Goal: Information Seeking & Learning: Learn about a topic

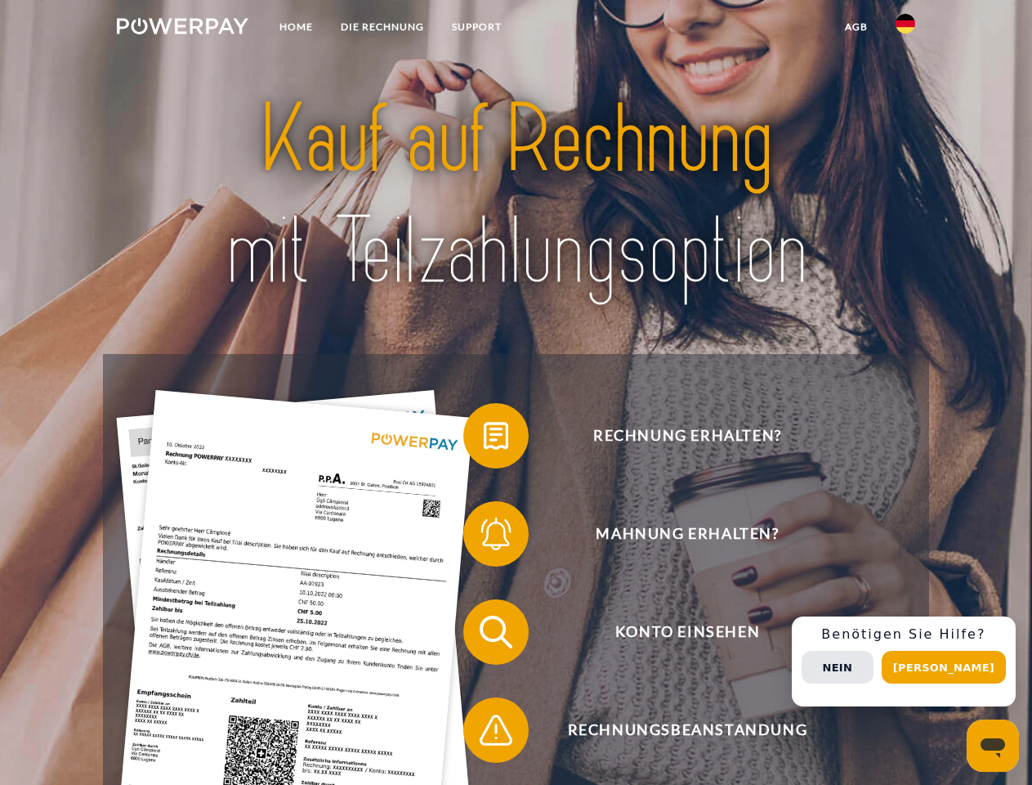
click at [182, 29] on img at bounding box center [183, 26] width 132 height 16
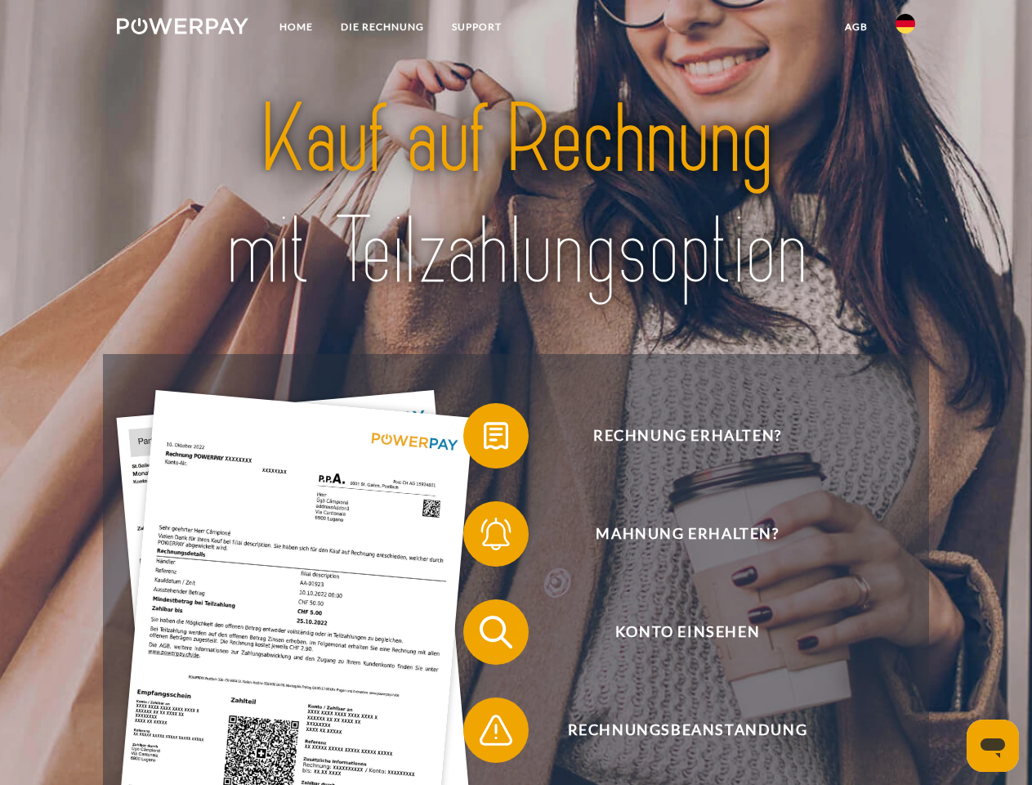
click at [906, 29] on img at bounding box center [906, 24] width 20 height 20
click at [856, 27] on link "agb" at bounding box center [856, 26] width 51 height 29
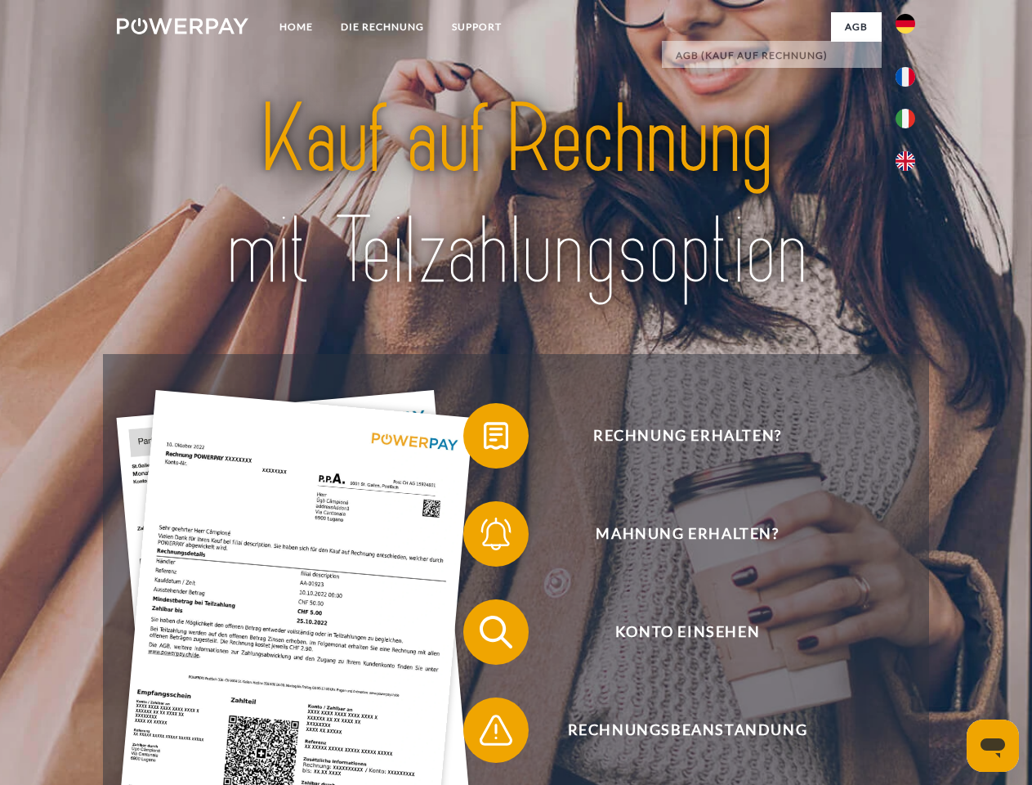
click at [484, 439] on span at bounding box center [472, 436] width 82 height 82
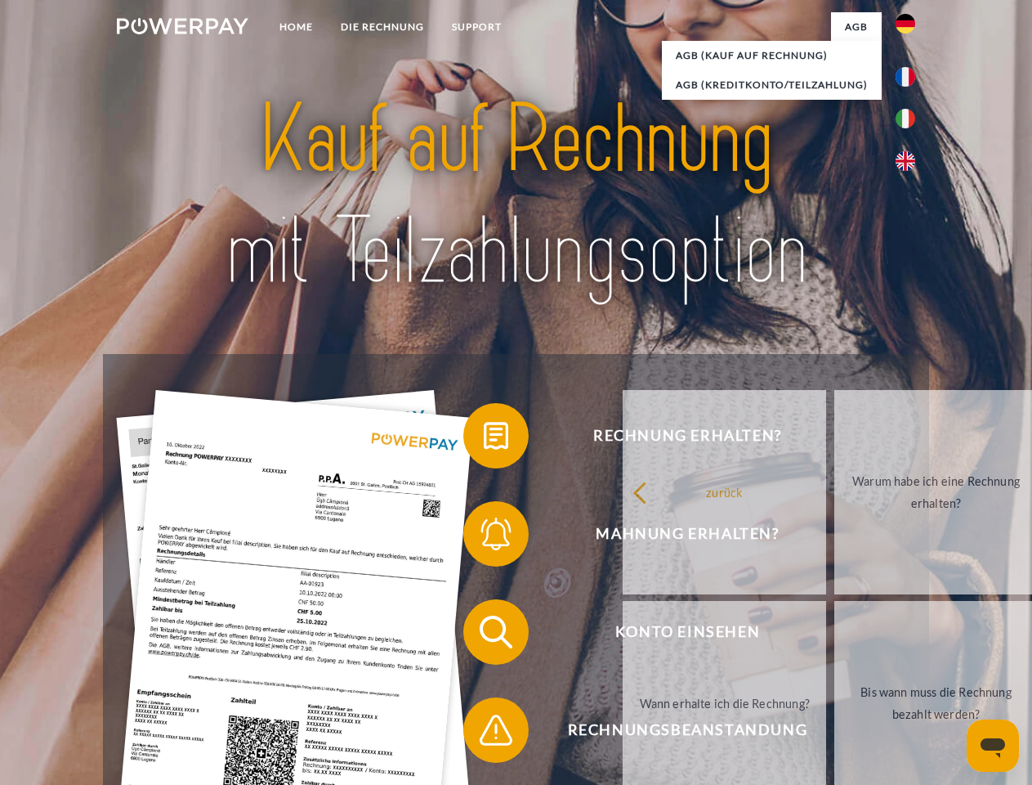
click at [607, 537] on div "zurück Warum habe ich eine Rechnung erhalten? Was habe ich noch offen, ist mein…" at bounding box center [937, 598] width 660 height 422
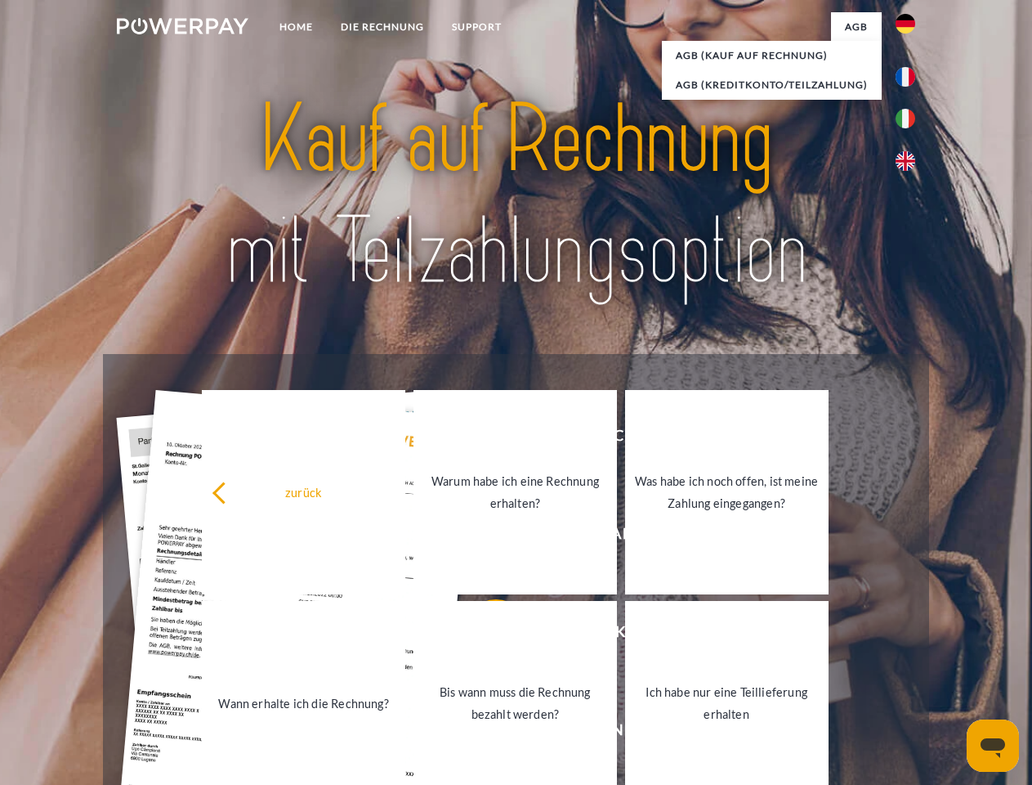
click at [484, 635] on link "Bis wann muss die Rechnung bezahlt werden?" at bounding box center [516, 703] width 204 height 204
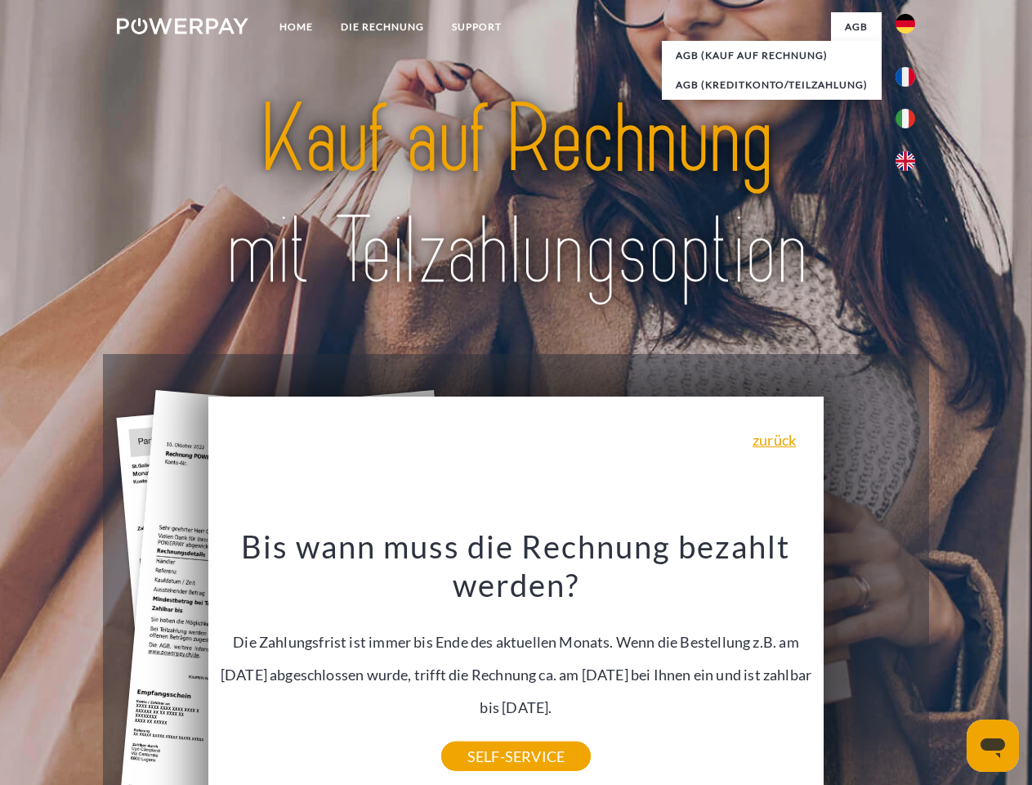
click at [484, 733] on div "Bis wann muss die Rechnung bezahlt werden? Die Zahlungsfrist ist immer bis Ende…" at bounding box center [516, 641] width 597 height 230
click at [910, 661] on div "Rechnung erhalten? Mahnung erhalten? Konto einsehen" at bounding box center [516, 681] width 826 height 654
click at [870, 665] on span "Konto einsehen" at bounding box center [687, 631] width 401 height 65
click at [950, 667] on header "Home DIE RECHNUNG SUPPORT" at bounding box center [516, 564] width 1032 height 1129
